Goal: Complete application form

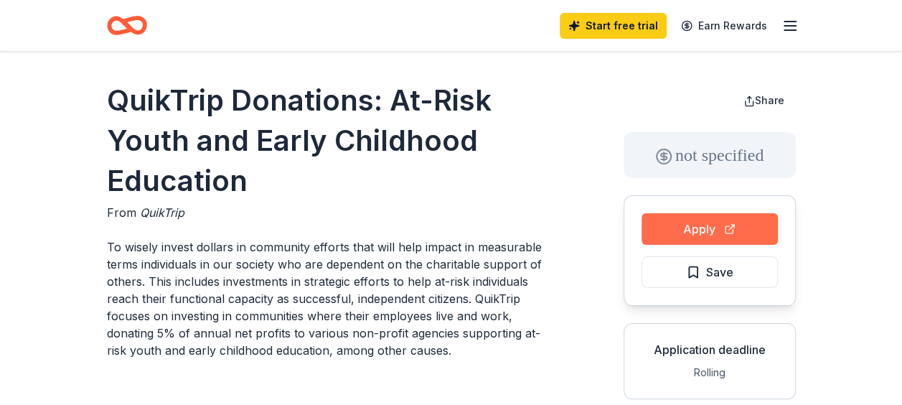
click at [682, 233] on button "Apply" at bounding box center [709, 229] width 136 height 32
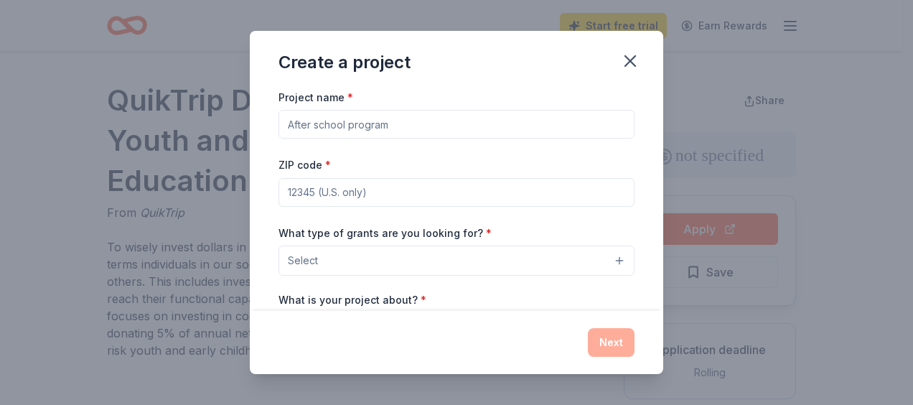
click at [550, 133] on input "Project name *" at bounding box center [456, 124] width 356 height 29
type input "Trunk or Treat"
click at [461, 178] on input "ZIP code *" at bounding box center [456, 192] width 356 height 29
type input "30127"
click at [489, 79] on div "Create a project" at bounding box center [456, 59] width 413 height 57
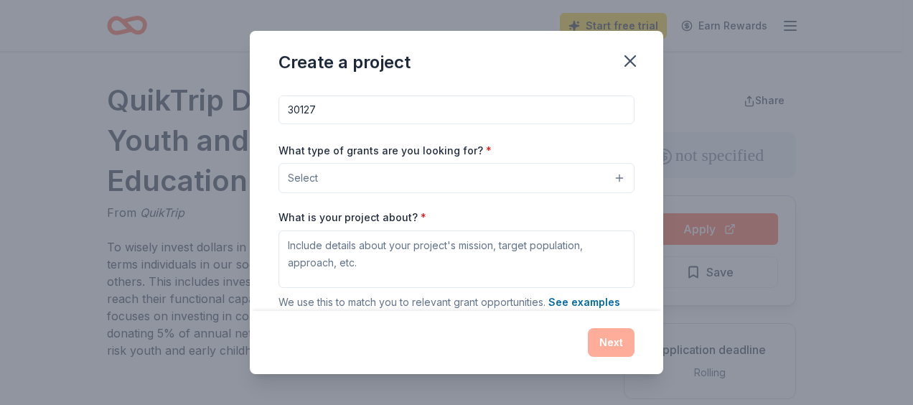
scroll to position [86, 0]
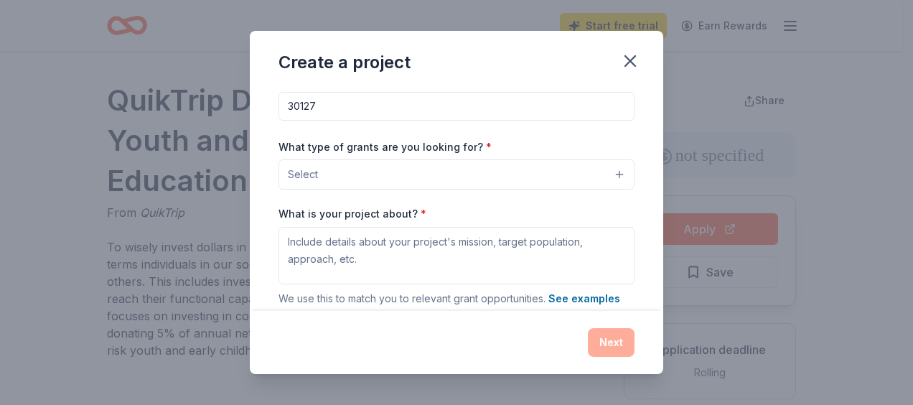
click at [544, 182] on button "Select" at bounding box center [456, 174] width 356 height 30
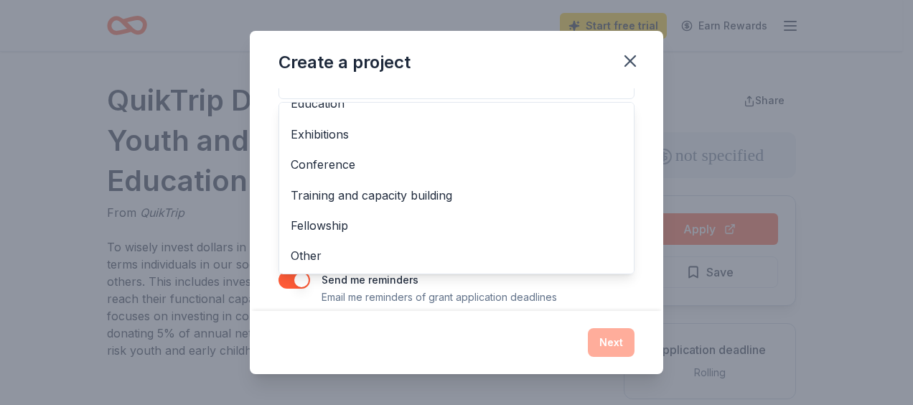
scroll to position [187, 0]
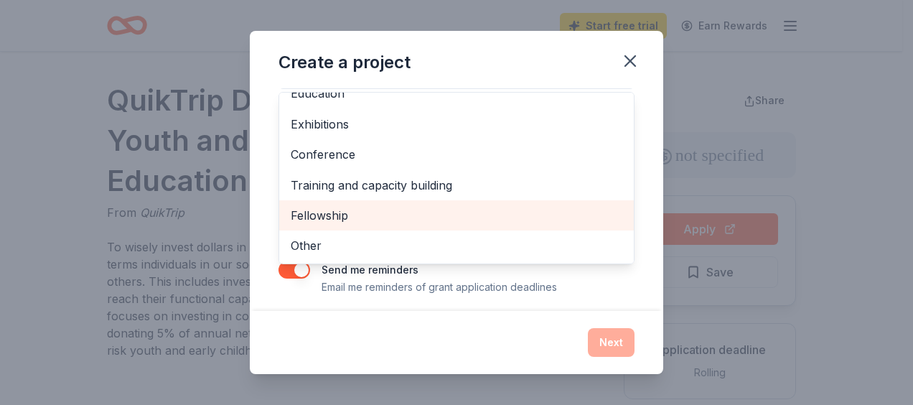
click at [449, 209] on span "Fellowship" at bounding box center [456, 215] width 331 height 19
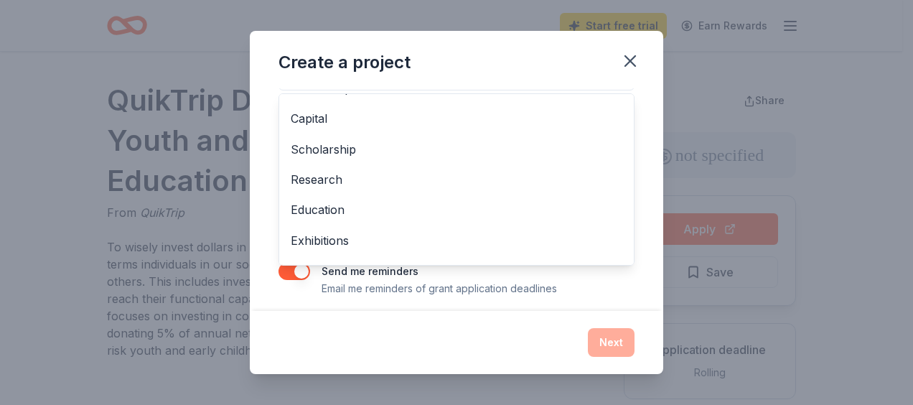
scroll to position [0, 0]
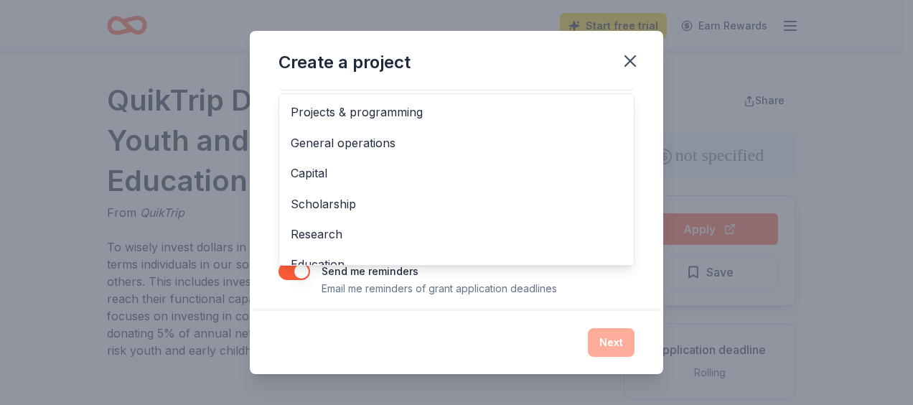
click at [638, 123] on div "Project name * Trunk or Treat ZIP code * 30127 What type of grants are you look…" at bounding box center [456, 199] width 413 height 223
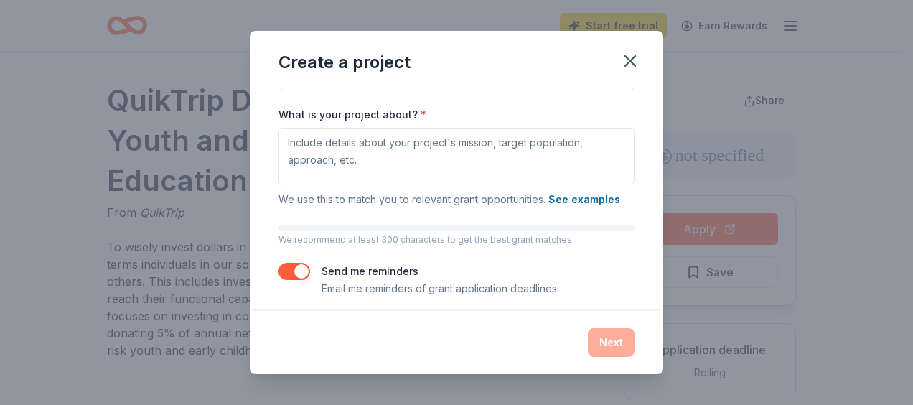
scroll to position [156, 0]
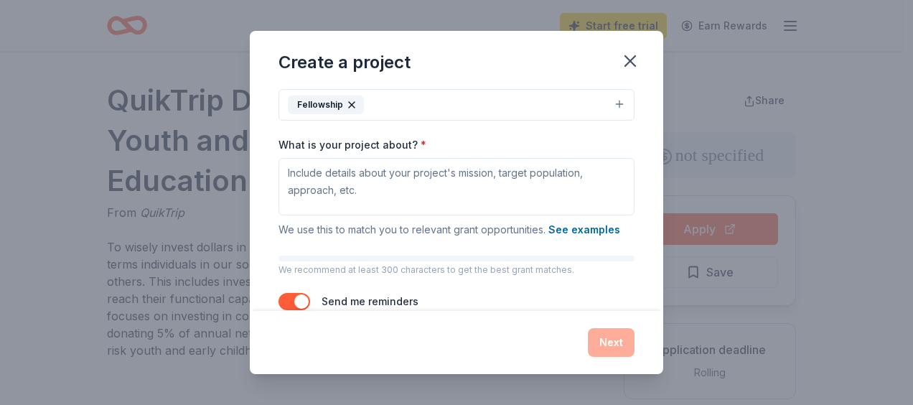
drag, startPoint x: 648, startPoint y: 197, endPoint x: 646, endPoint y: 174, distance: 23.1
click at [646, 174] on div "Project name * Trunk or Treat ZIP code * 30127 What type of grants are you look…" at bounding box center [456, 199] width 413 height 223
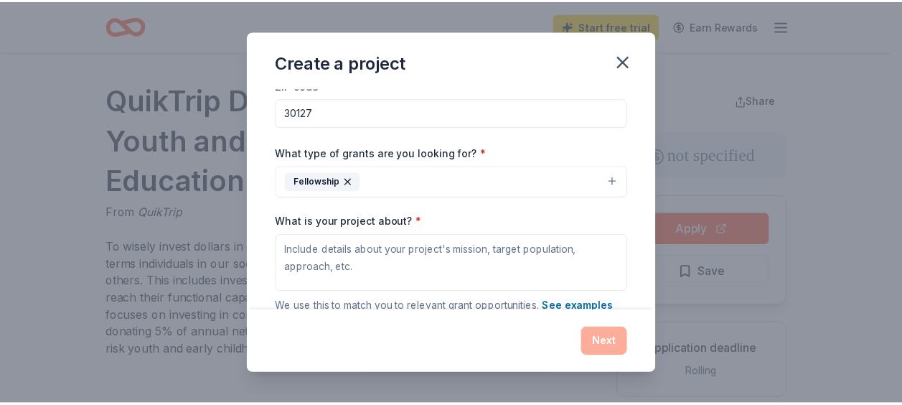
scroll to position [75, 0]
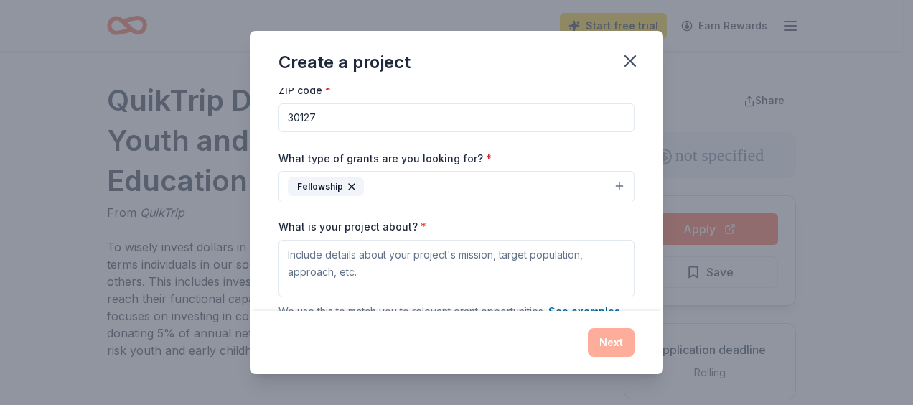
click at [608, 179] on button "Fellowship" at bounding box center [456, 187] width 356 height 32
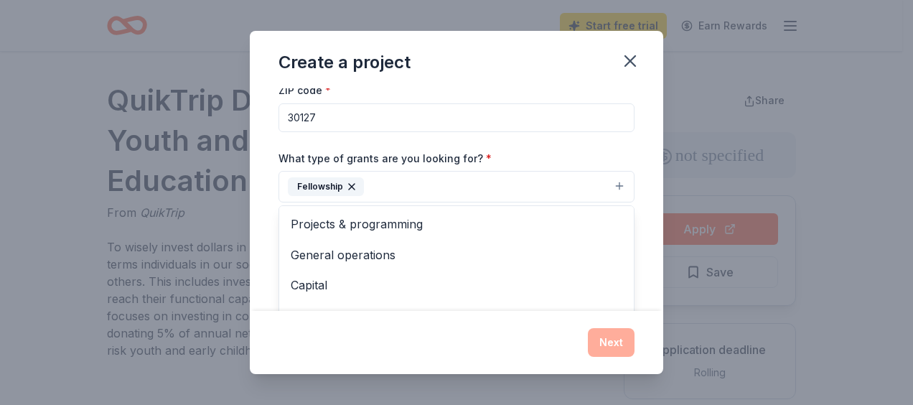
click at [628, 51] on div "Create a project Project name * Trunk or Treat ZIP code * 30127 What type of gr…" at bounding box center [456, 203] width 413 height 344
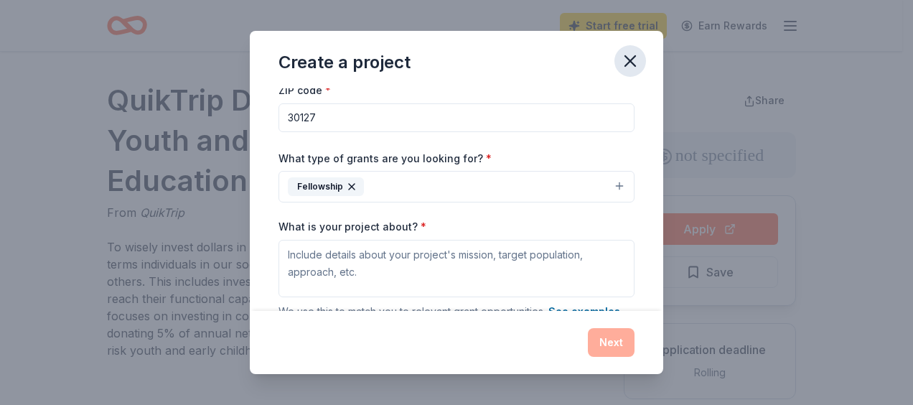
click at [632, 60] on icon "button" at bounding box center [630, 61] width 20 height 20
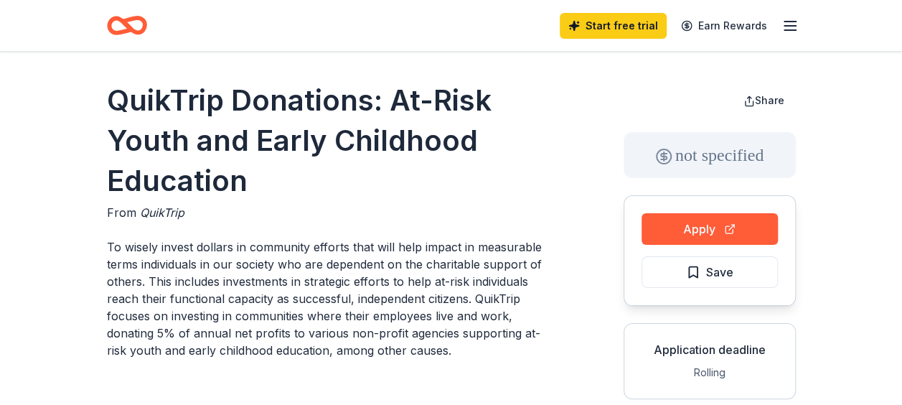
click at [790, 34] on icon "button" at bounding box center [789, 25] width 17 height 17
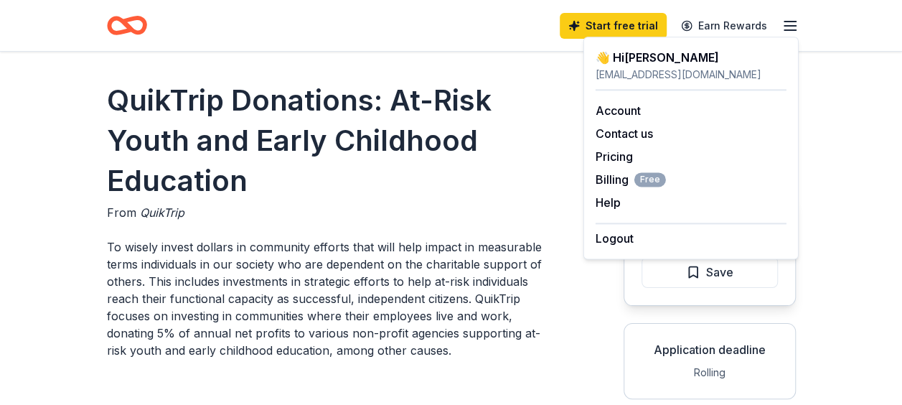
click at [624, 63] on div "👋 Hi [PERSON_NAME]" at bounding box center [690, 57] width 191 height 17
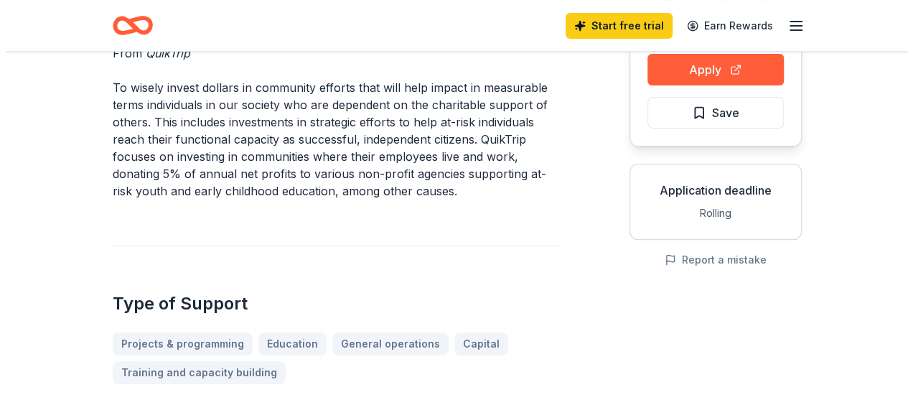
scroll to position [48, 0]
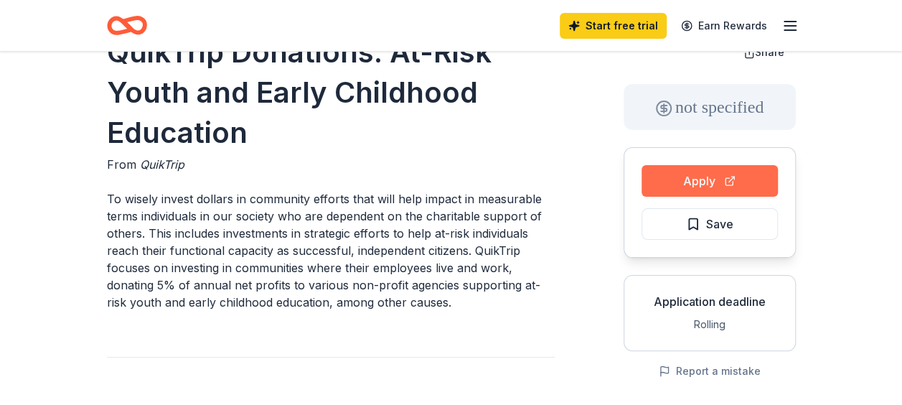
click at [693, 178] on button "Apply" at bounding box center [709, 181] width 136 height 32
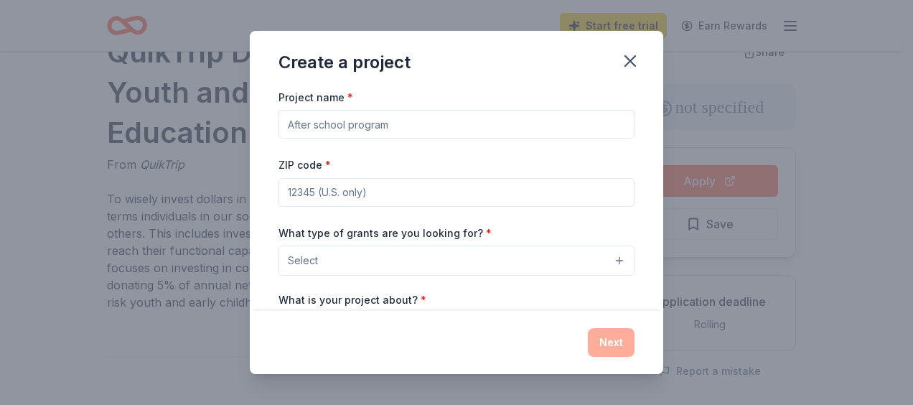
click at [693, 178] on div "Create a project Project name * ZIP code * What type of grants are you looking …" at bounding box center [456, 202] width 913 height 405
click at [468, 132] on input "Project name *" at bounding box center [456, 124] width 356 height 29
type input "Trunk or Treat"
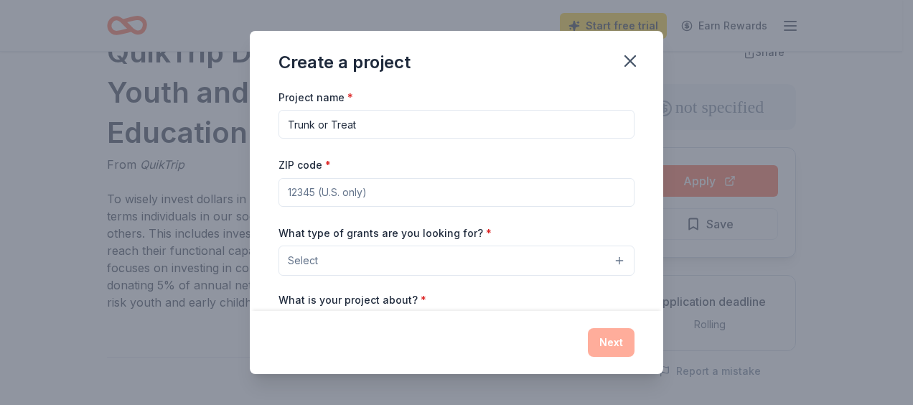
click at [439, 199] on input "ZIP code *" at bounding box center [456, 192] width 356 height 29
type input "30058"
click at [505, 254] on button "Select" at bounding box center [456, 260] width 356 height 30
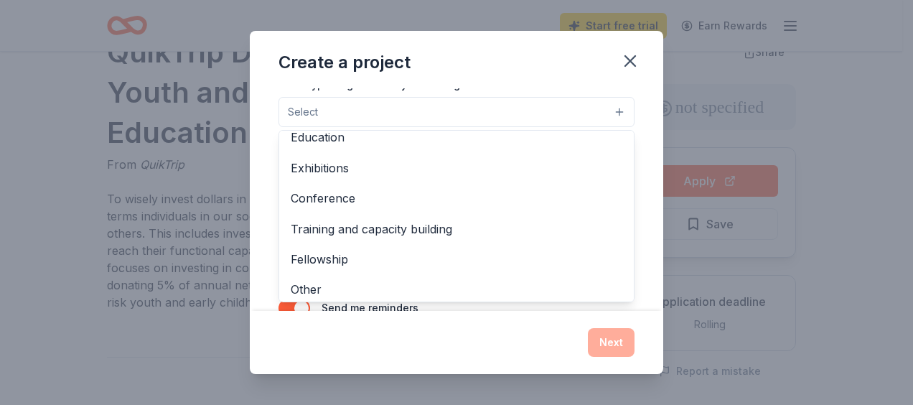
scroll to position [169, 0]
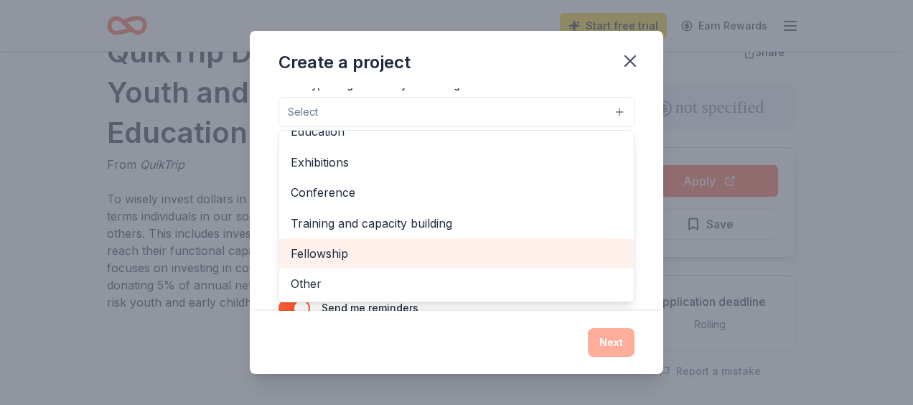
click at [479, 250] on span "Fellowship" at bounding box center [456, 253] width 331 height 19
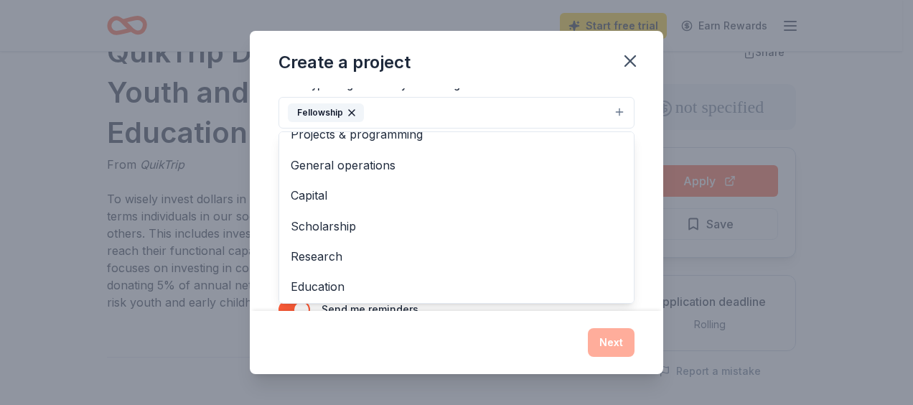
scroll to position [0, 0]
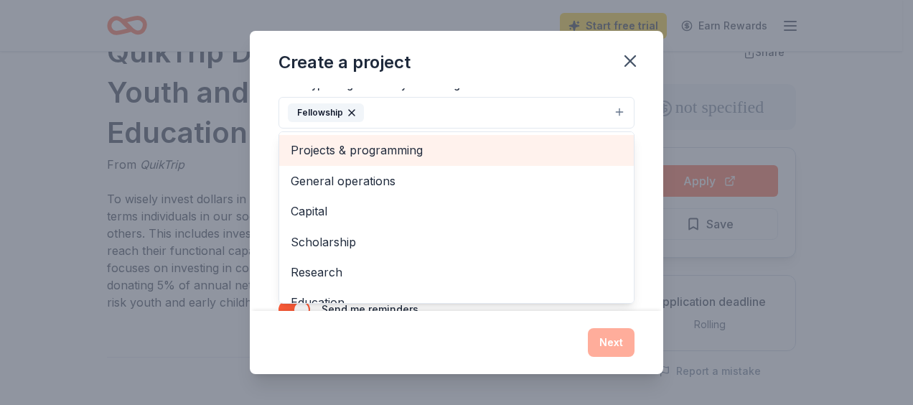
click at [550, 138] on div "Projects & programming" at bounding box center [456, 150] width 354 height 30
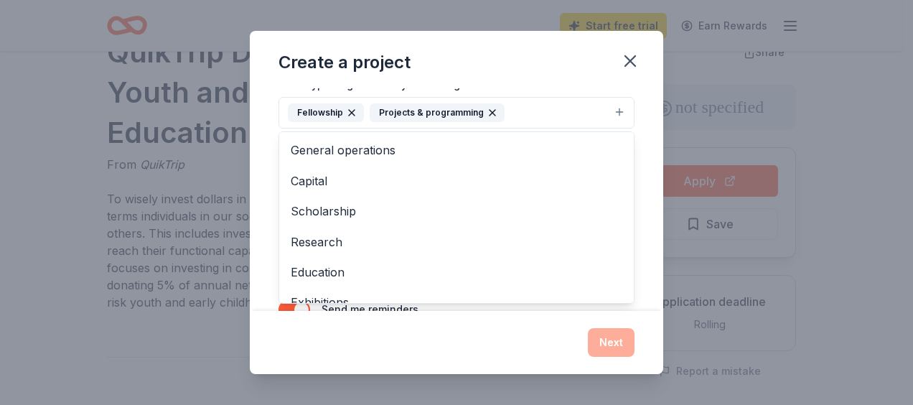
click at [637, 156] on div "Project name * Trunk or Treat ZIP code * 30058 What type of grants are you look…" at bounding box center [456, 199] width 413 height 223
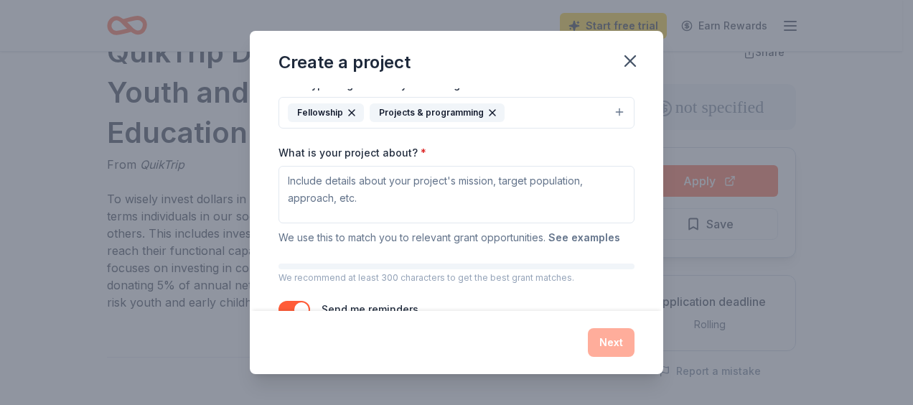
click at [572, 230] on button "See examples" at bounding box center [584, 237] width 72 height 17
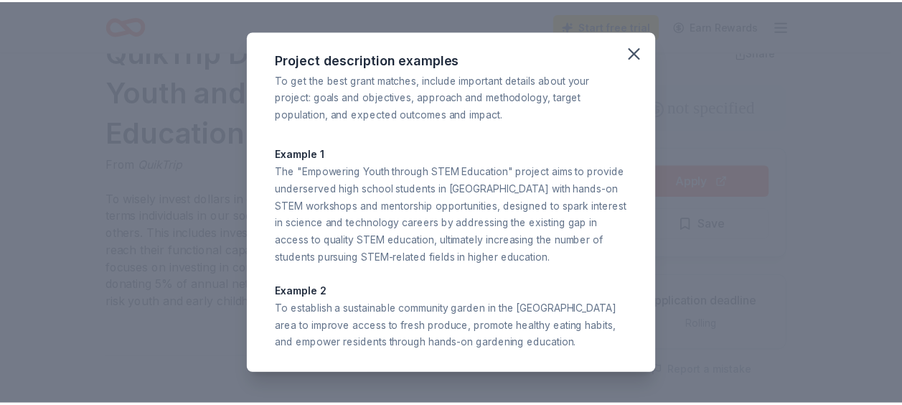
scroll to position [1, 0]
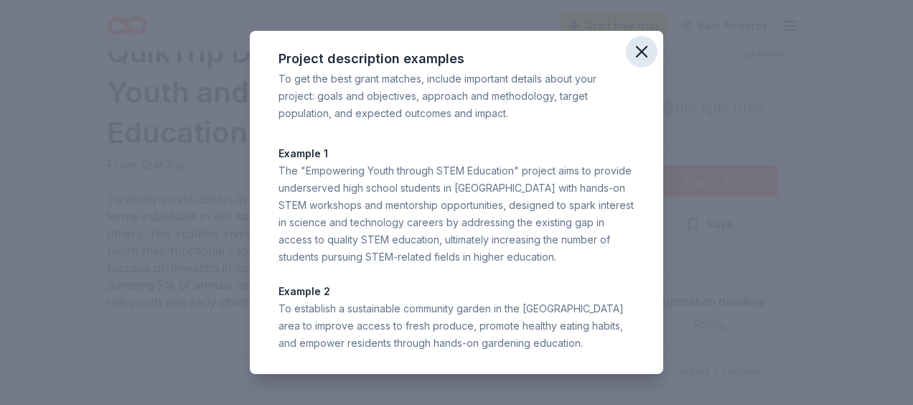
click at [631, 44] on icon "button" at bounding box center [641, 52] width 20 height 20
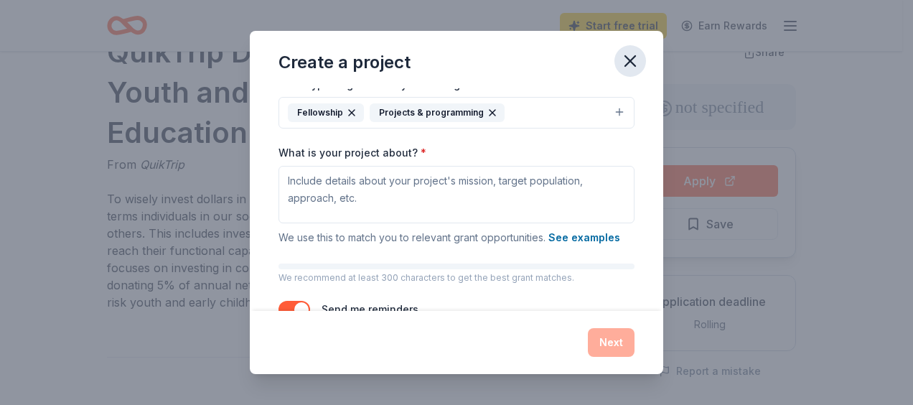
click at [633, 61] on icon "button" at bounding box center [630, 61] width 20 height 20
